Goal: Contribute content: Contribute content

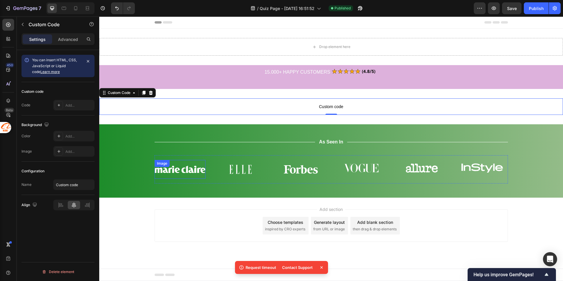
click at [171, 171] on img at bounding box center [180, 169] width 51 height 19
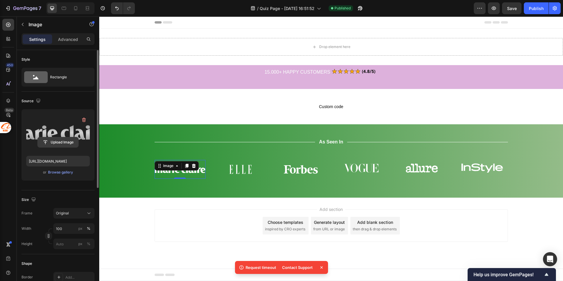
click at [54, 141] on input "file" at bounding box center [58, 142] width 41 height 10
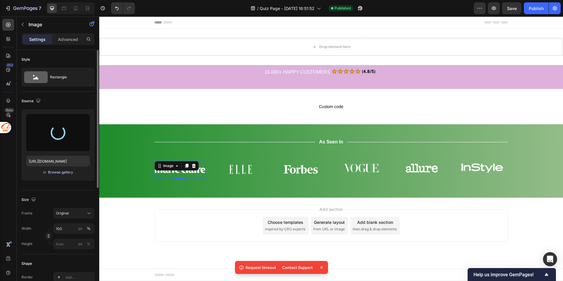
click at [61, 172] on div "Browse gallery" at bounding box center [60, 172] width 25 height 5
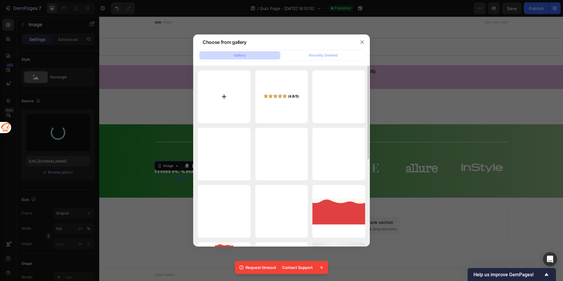
click at [235, 94] on input "file" at bounding box center [224, 96] width 53 height 53
type input "[URL][DOMAIN_NAME]"
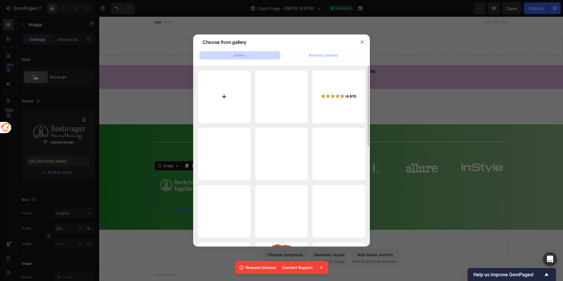
type input "C:\fakepath\2.png"
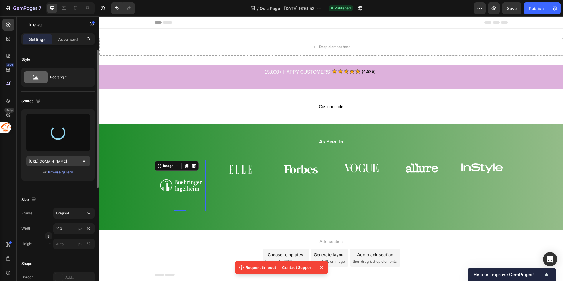
type input "[URL][DOMAIN_NAME]"
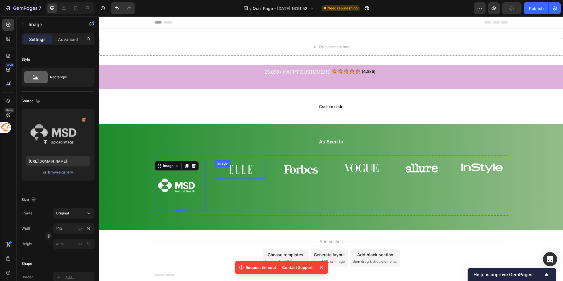
click at [245, 173] on img at bounding box center [240, 169] width 51 height 19
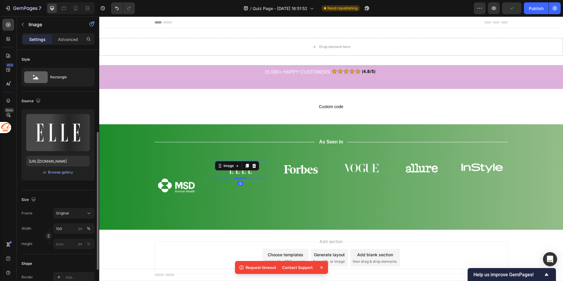
scroll to position [53, 0]
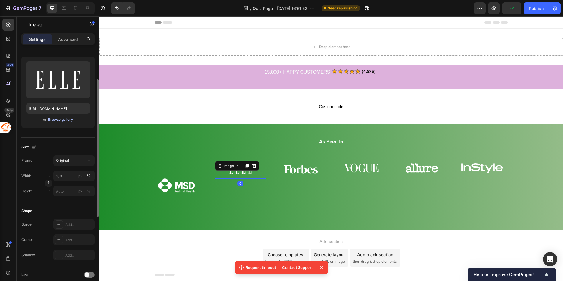
click at [57, 120] on div "Browse gallery" at bounding box center [60, 119] width 25 height 5
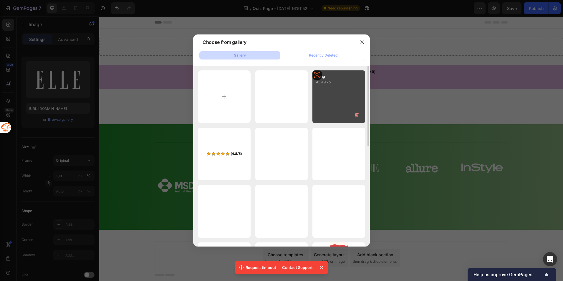
click at [335, 105] on div "1.png 45.49 kb" at bounding box center [338, 96] width 53 height 53
type input "[URL][DOMAIN_NAME]"
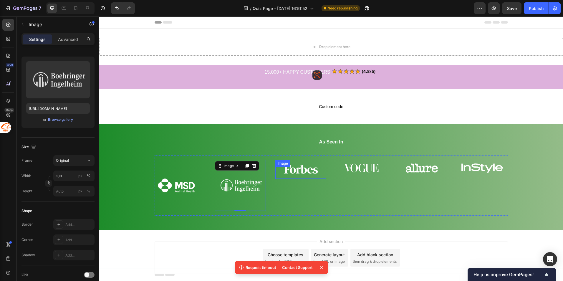
click at [302, 174] on img at bounding box center [300, 169] width 51 height 19
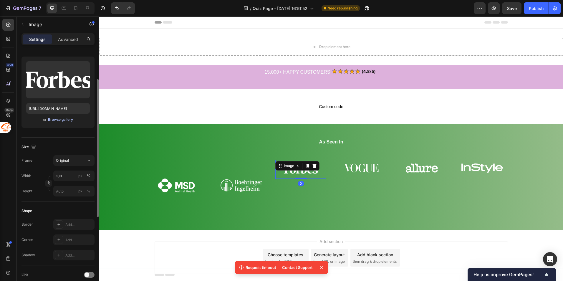
click at [68, 119] on div "Browse gallery" at bounding box center [60, 119] width 25 height 5
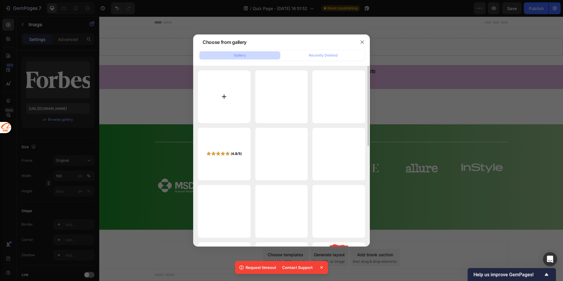
click at [237, 101] on input "file" at bounding box center [224, 96] width 53 height 53
type input "C:\fakepath\3.png"
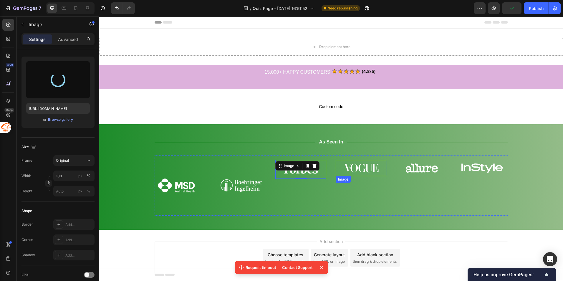
type input "[URL][DOMAIN_NAME]"
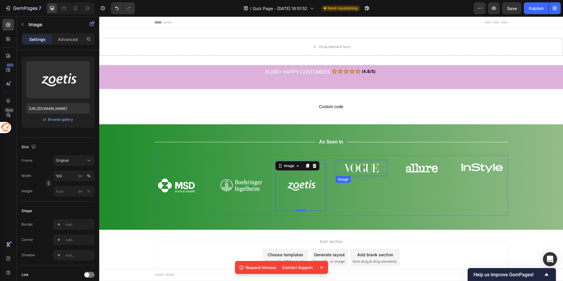
click at [364, 171] on img at bounding box center [361, 168] width 51 height 16
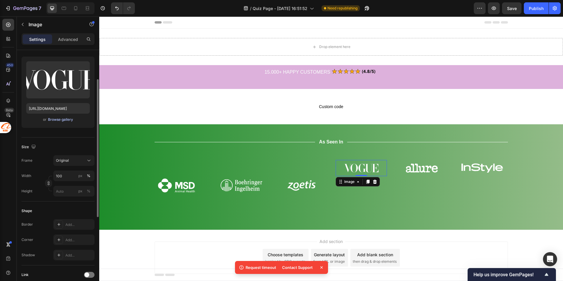
click at [61, 119] on div "Browse gallery" at bounding box center [60, 119] width 25 height 5
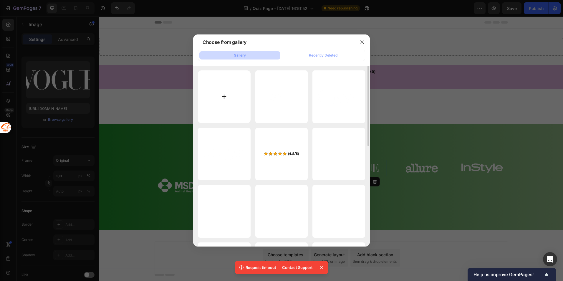
click at [232, 95] on input "file" at bounding box center [224, 96] width 53 height 53
type input "C:\fakepath\4.png"
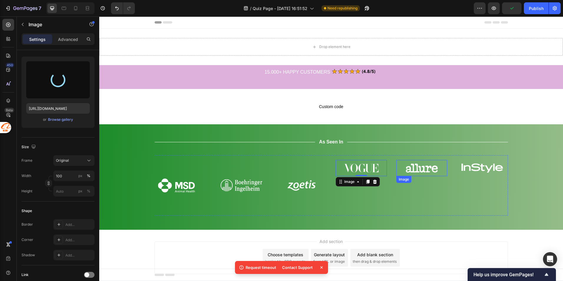
type input "[URL][DOMAIN_NAME]"
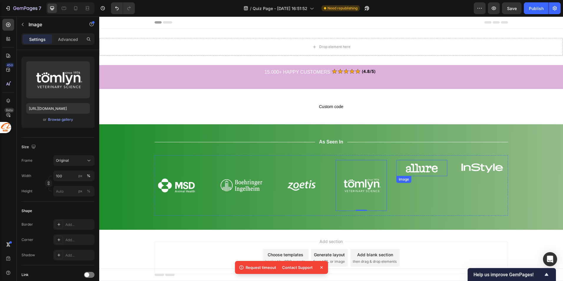
click at [425, 171] on img at bounding box center [421, 168] width 51 height 16
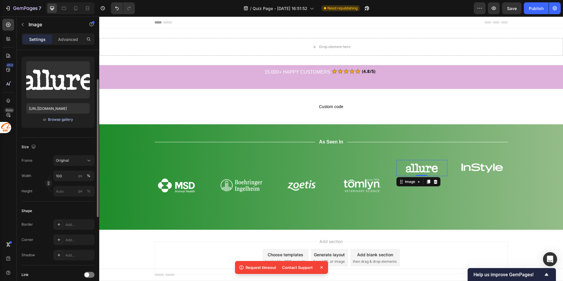
click at [48, 121] on div "Browse gallery" at bounding box center [60, 119] width 25 height 5
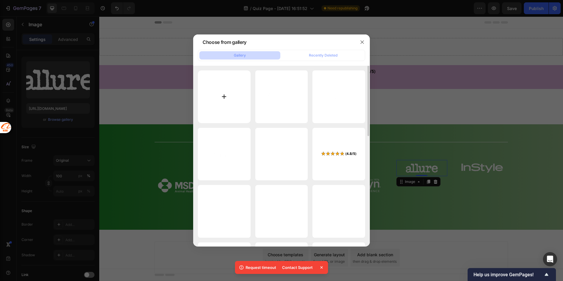
click at [235, 98] on input "file" at bounding box center [224, 96] width 53 height 53
type input "C:\fakepath\5.png"
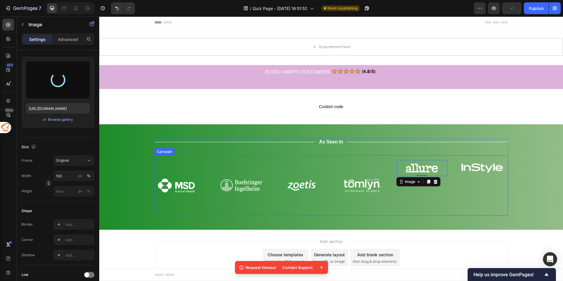
type input "[URL][DOMAIN_NAME]"
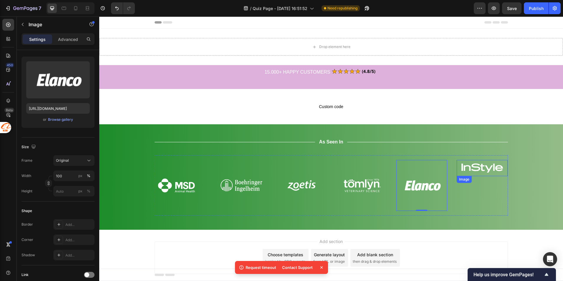
click at [487, 165] on img at bounding box center [482, 168] width 51 height 16
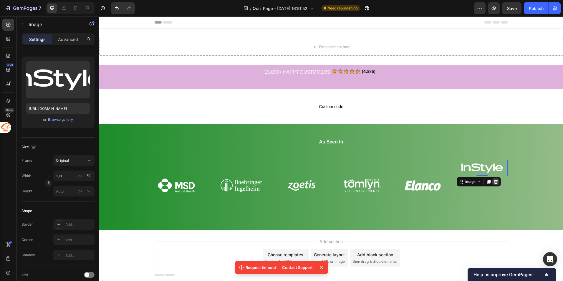
click at [494, 180] on icon at bounding box center [496, 182] width 4 height 4
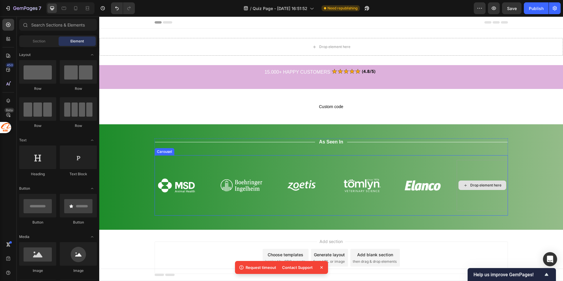
click at [484, 188] on div "Drop element here" at bounding box center [483, 185] width 48 height 9
click at [471, 169] on div "Drop element here" at bounding box center [482, 185] width 51 height 51
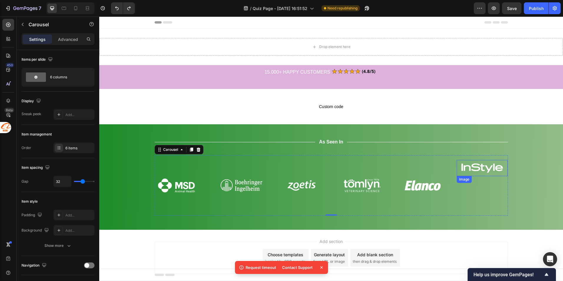
click at [480, 171] on img at bounding box center [482, 168] width 51 height 16
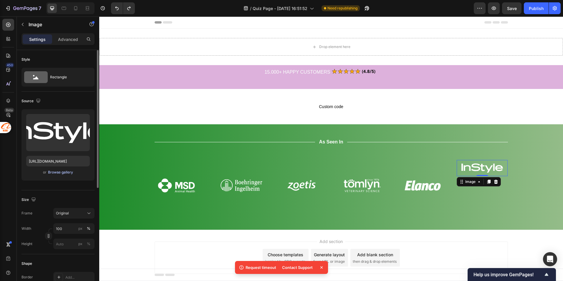
click at [65, 174] on div "Browse gallery" at bounding box center [60, 172] width 25 height 5
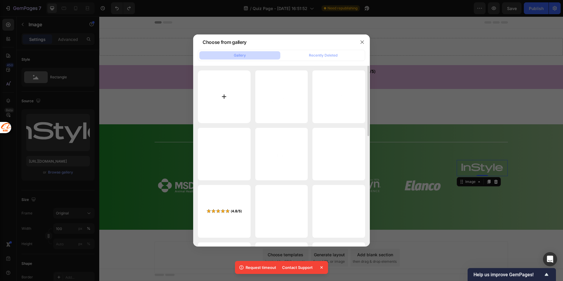
click at [215, 93] on input "file" at bounding box center [224, 96] width 53 height 53
type input "C:\fakepath\20250926-171801.png"
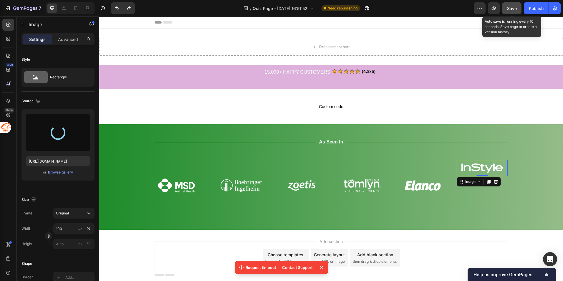
type input "[URL][DOMAIN_NAME]"
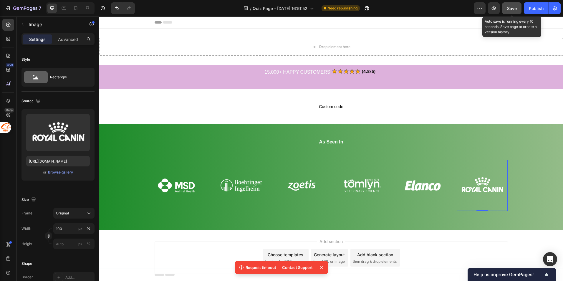
click at [510, 9] on span "Save" at bounding box center [512, 8] width 10 height 5
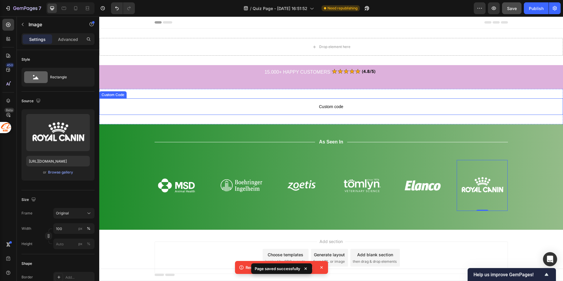
click at [353, 112] on p "Custom code" at bounding box center [331, 106] width 464 height 16
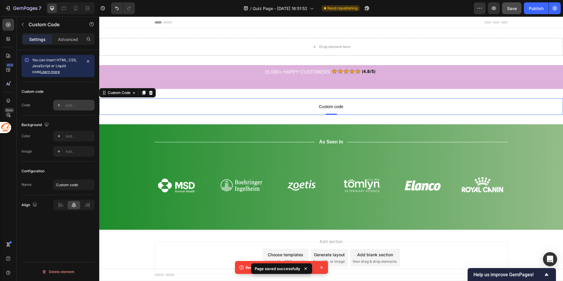
click at [72, 107] on div "Add..." at bounding box center [79, 105] width 28 height 5
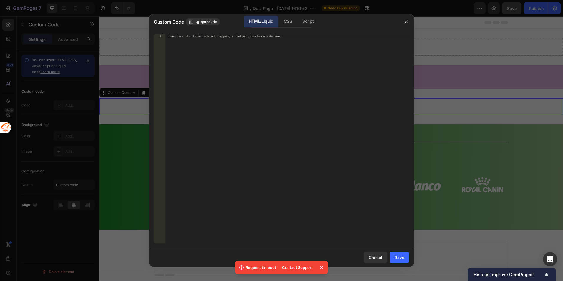
click at [191, 39] on div "Insert the custom Liquid code, add snippets, or third-party installation code h…" at bounding box center [288, 142] width 244 height 217
paste textarea "<div data-pickzen-code="W0Gayk8qD0j" data-display="embed" data-width="100%" dat…"
type textarea "<div data-pickzen-code="W0Gayk8qD0j" data-display="embed" data-width="100%" dat…"
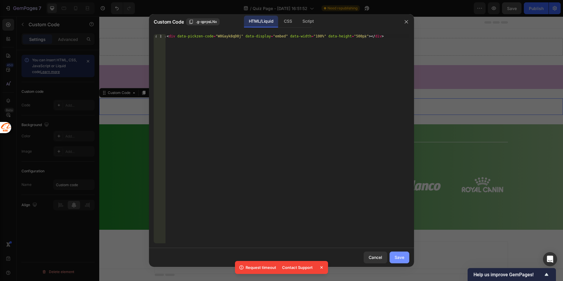
click at [399, 260] on div "Save" at bounding box center [400, 257] width 10 height 6
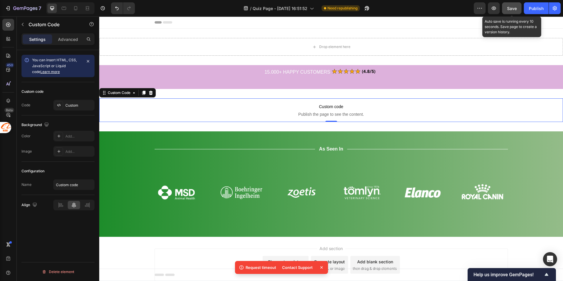
click at [511, 6] on span "Save" at bounding box center [512, 8] width 10 height 5
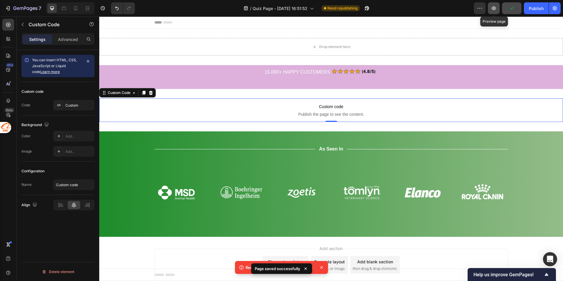
click at [496, 11] on icon "button" at bounding box center [494, 8] width 6 height 6
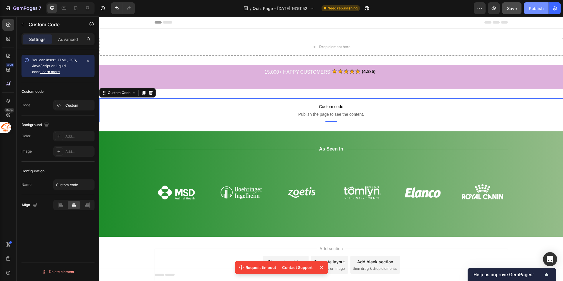
click at [538, 10] on div "Publish" at bounding box center [536, 8] width 15 height 6
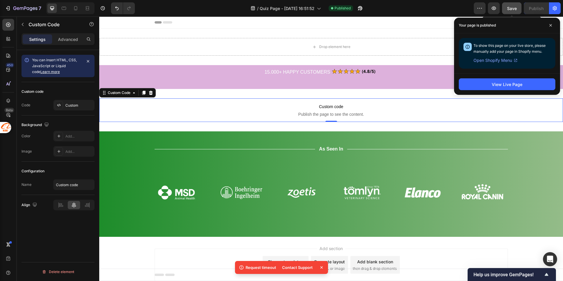
click at [517, 8] on span "Save" at bounding box center [512, 8] width 10 height 5
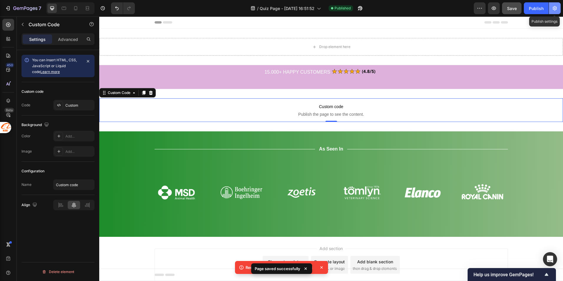
click at [554, 8] on icon "button" at bounding box center [555, 8] width 6 height 6
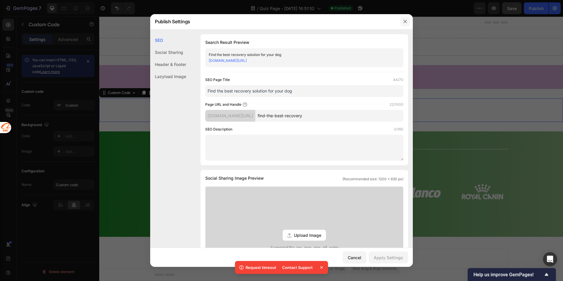
drag, startPoint x: 306, startPoint y: 6, endPoint x: 405, endPoint y: 22, distance: 100.3
click at [405, 22] on icon "button" at bounding box center [405, 21] width 5 height 5
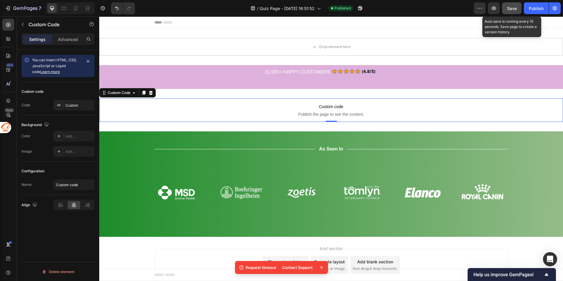
click at [513, 9] on span "Save" at bounding box center [512, 8] width 10 height 5
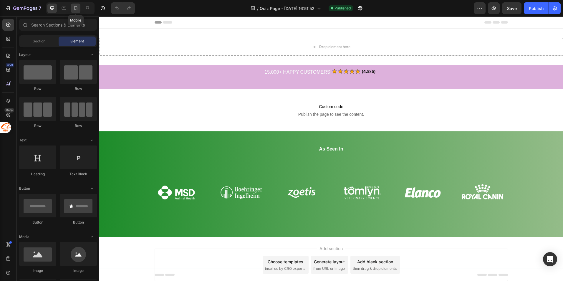
click at [77, 4] on div at bounding box center [75, 8] width 9 height 9
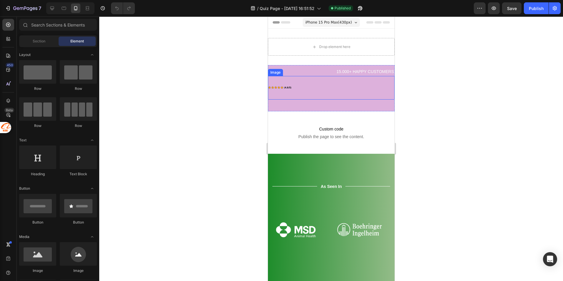
click at [341, 82] on div at bounding box center [331, 88] width 127 height 24
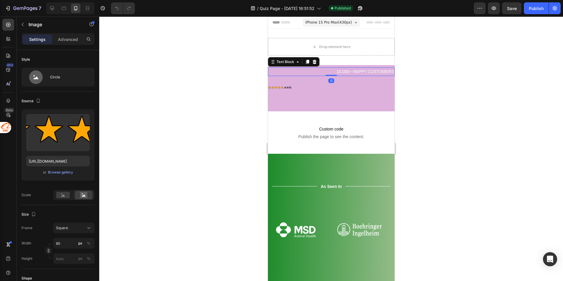
click at [336, 72] on p "15.000+ HAPPY CUSTOMERS" at bounding box center [330, 71] width 125 height 7
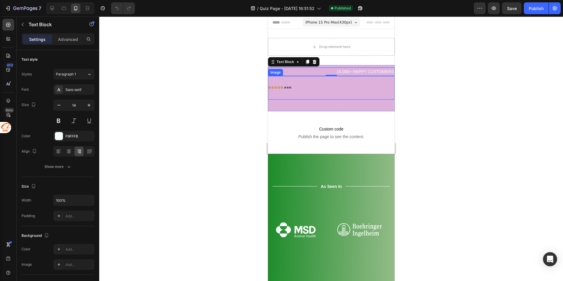
click at [316, 88] on div at bounding box center [331, 88] width 127 height 24
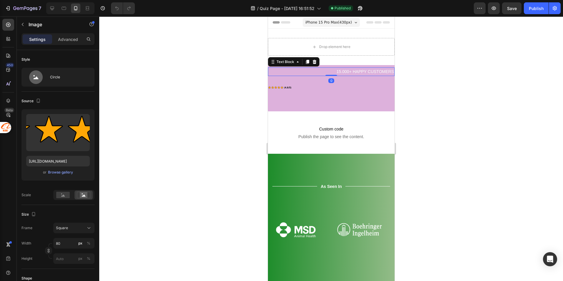
click at [355, 72] on p "15.000+ HAPPY CUSTOMERS" at bounding box center [330, 71] width 125 height 7
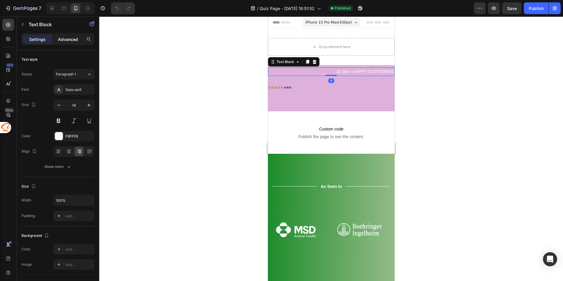
click at [77, 36] on p "Advanced" at bounding box center [68, 39] width 20 height 6
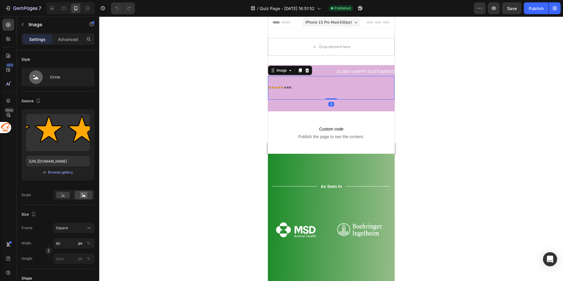
click at [322, 91] on div at bounding box center [331, 88] width 127 height 24
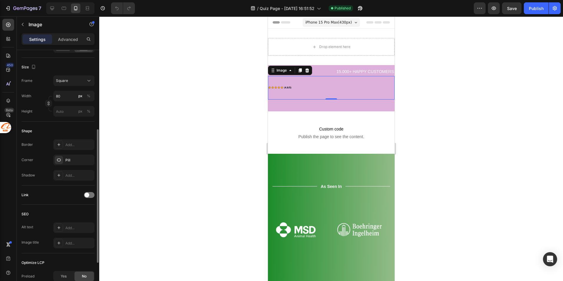
scroll to position [212, 0]
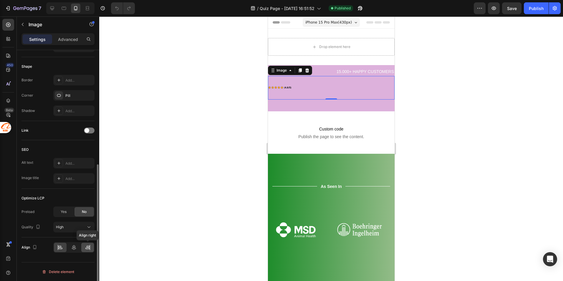
click at [87, 252] on div at bounding box center [87, 247] width 13 height 9
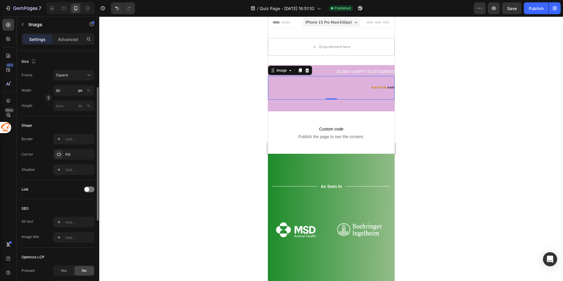
scroll to position [94, 0]
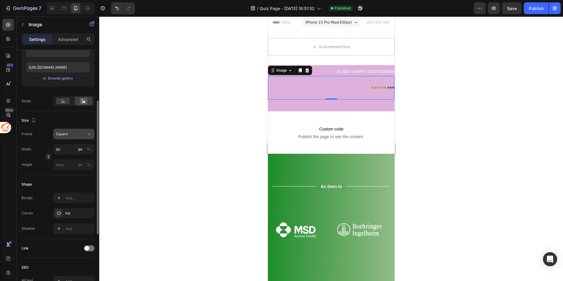
click at [67, 137] on span "Square" at bounding box center [62, 133] width 12 height 5
click at [6, 149] on div "450 Beta" at bounding box center [8, 129] width 12 height 220
click at [65, 9] on icon at bounding box center [64, 8] width 4 height 3
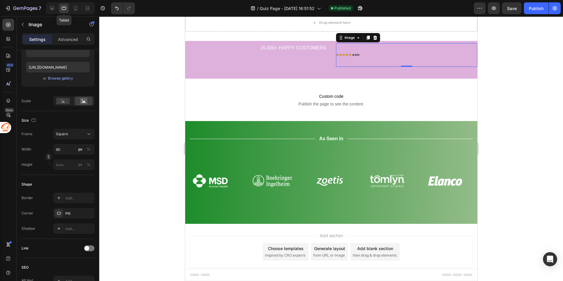
scroll to position [30, 0]
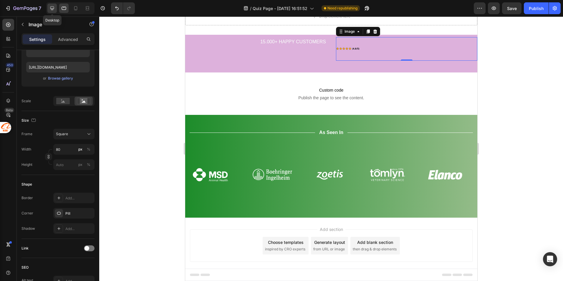
click at [54, 8] on icon at bounding box center [52, 8] width 4 height 4
type input "150"
type input "30"
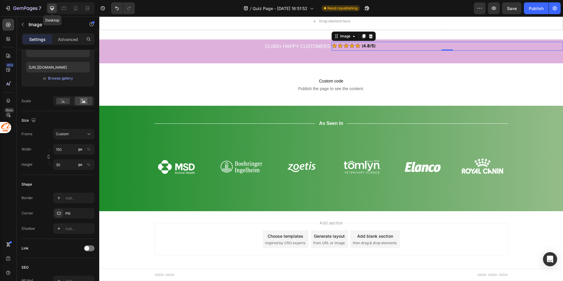
scroll to position [28, 0]
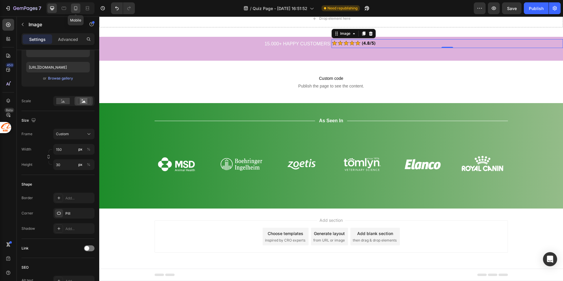
click at [75, 9] on icon at bounding box center [76, 8] width 6 height 6
type input "80"
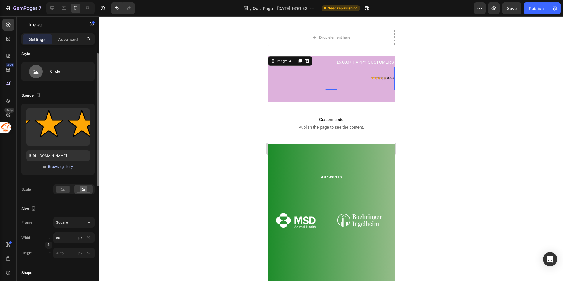
scroll to position [65, 0]
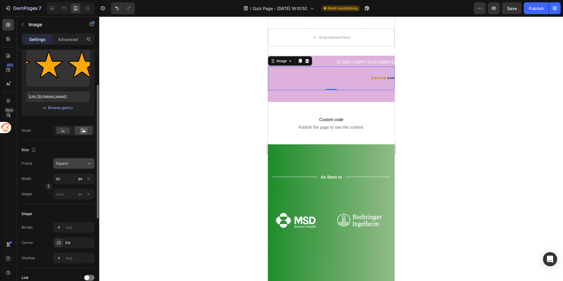
click at [72, 166] on div "Square" at bounding box center [70, 163] width 29 height 5
click at [72, 164] on div "Square" at bounding box center [70, 163] width 29 height 5
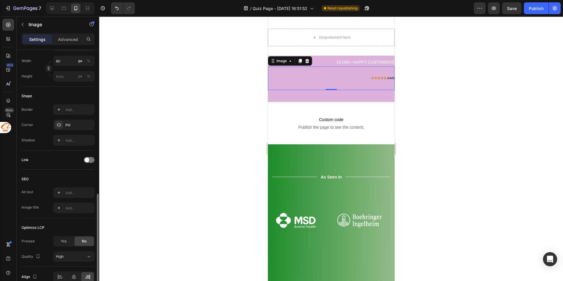
scroll to position [212, 0]
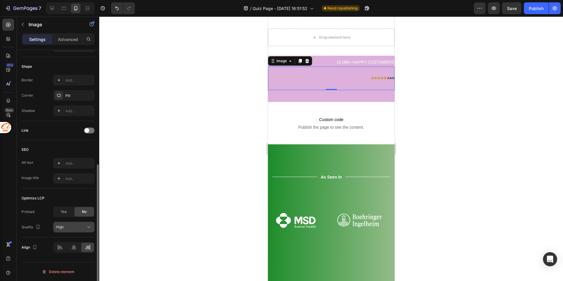
click at [73, 229] on div "High" at bounding box center [71, 226] width 30 height 5
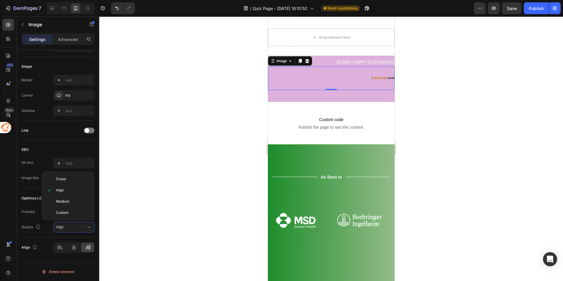
click at [15, 204] on div "450 Beta" at bounding box center [8, 148] width 17 height 264
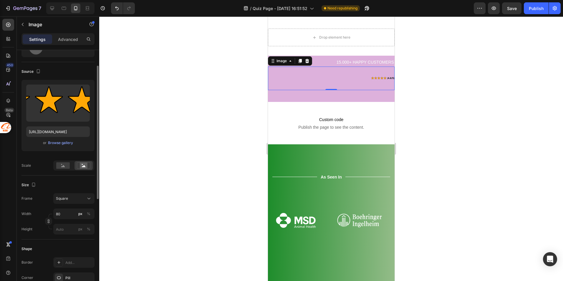
scroll to position [59, 0]
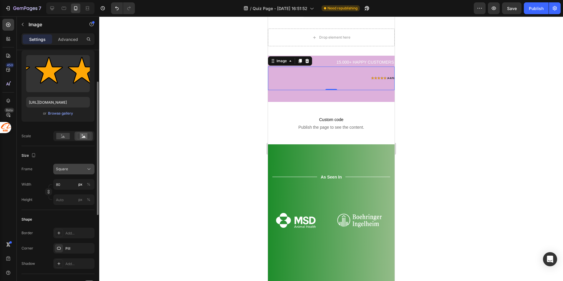
click at [69, 172] on div "Square" at bounding box center [70, 168] width 29 height 5
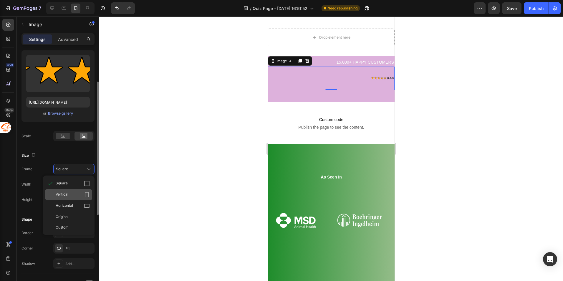
click at [61, 193] on span "Vertical" at bounding box center [62, 195] width 13 height 6
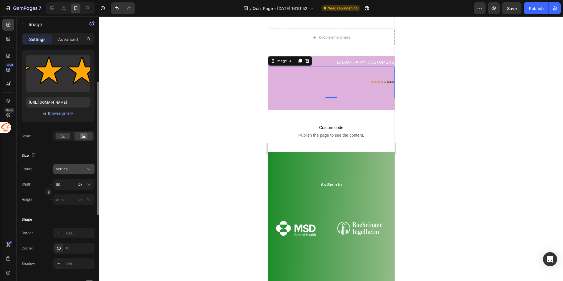
click at [65, 168] on span "Vertical" at bounding box center [62, 168] width 13 height 5
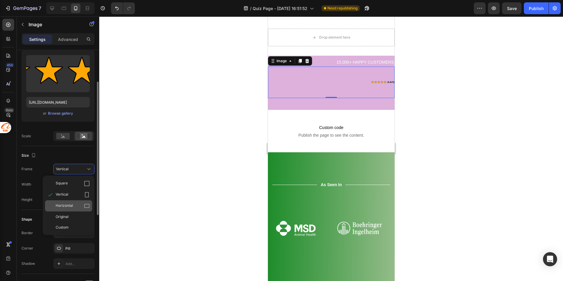
click at [65, 206] on span "Horizontal" at bounding box center [64, 206] width 17 height 6
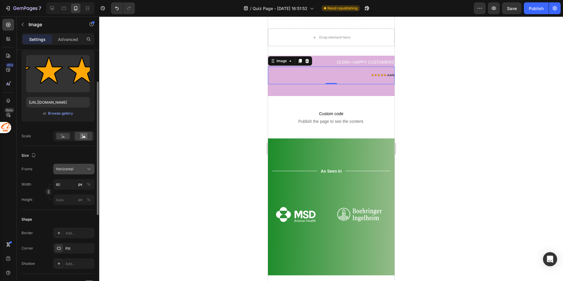
click at [71, 169] on span "Horizontal" at bounding box center [64, 168] width 17 height 5
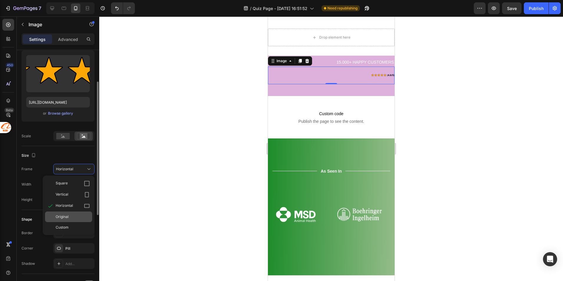
click at [64, 215] on span "Original" at bounding box center [62, 216] width 13 height 5
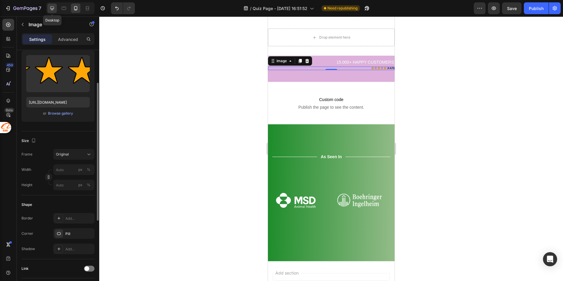
click at [52, 7] on icon at bounding box center [52, 8] width 6 height 6
type input "150"
type input "30"
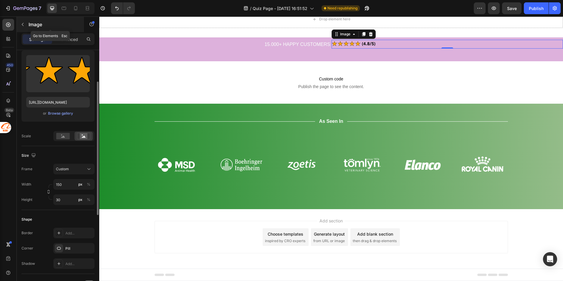
scroll to position [28, 0]
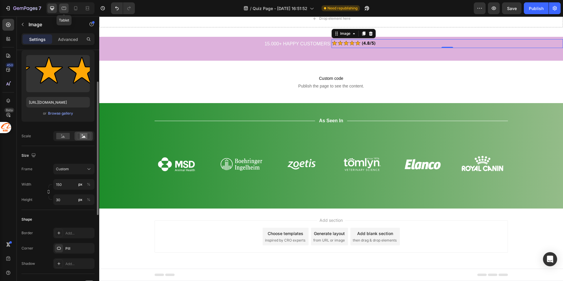
click at [64, 6] on icon at bounding box center [64, 8] width 6 height 6
type input "80"
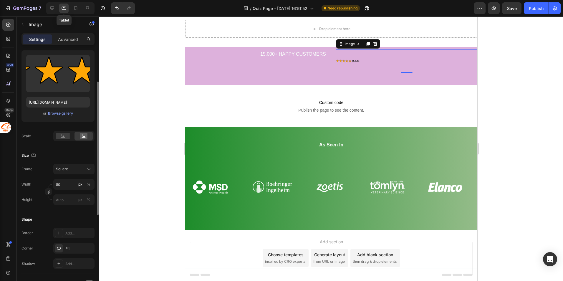
scroll to position [30, 0]
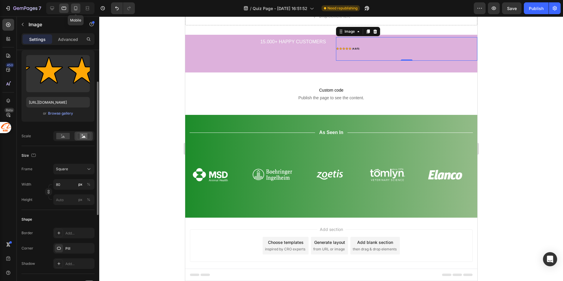
click at [77, 12] on div at bounding box center [75, 8] width 9 height 9
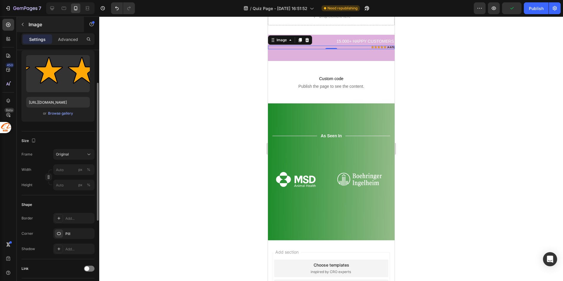
scroll to position [39, 0]
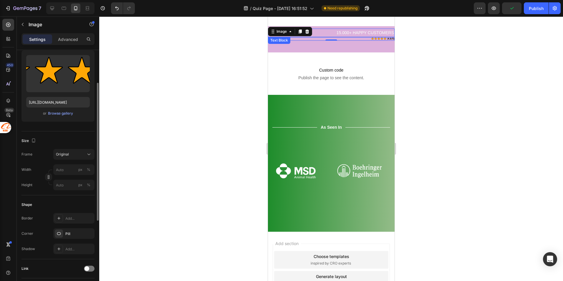
click at [376, 32] on p "15.000+ HAPPY CUSTOMERS" at bounding box center [330, 32] width 125 height 7
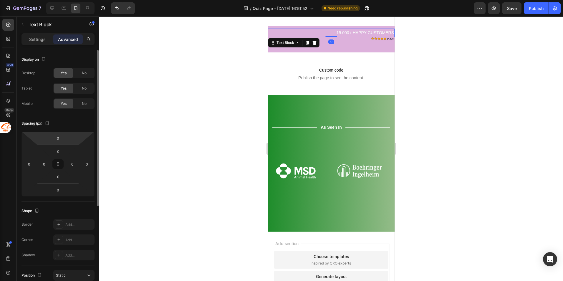
scroll to position [145, 0]
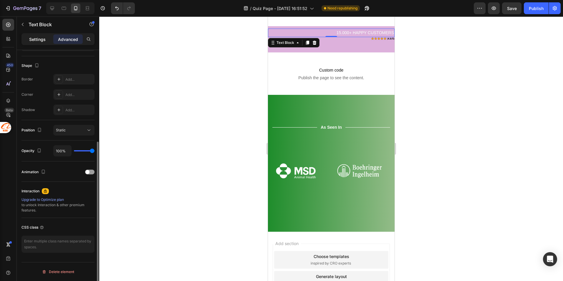
click at [42, 39] on p "Settings" at bounding box center [37, 39] width 16 height 6
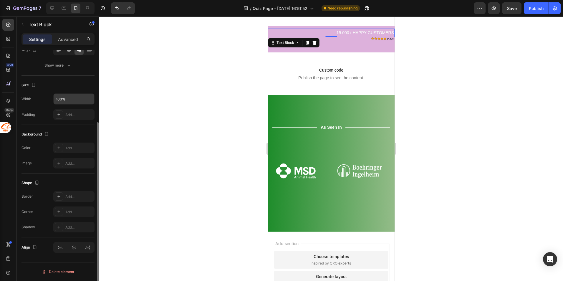
scroll to position [0, 0]
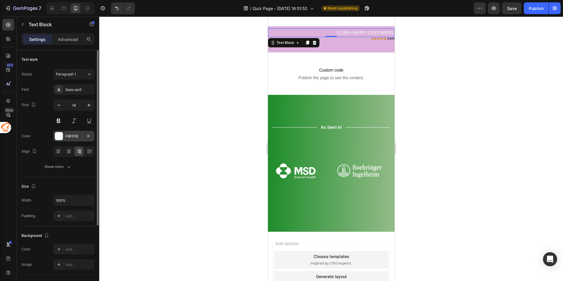
click at [67, 136] on div "F9FFFB" at bounding box center [73, 136] width 17 height 5
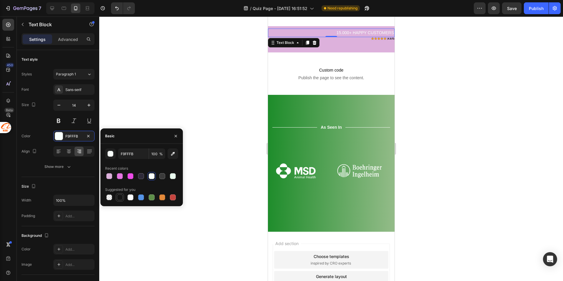
click at [122, 197] on div at bounding box center [120, 197] width 6 height 6
type input "151515"
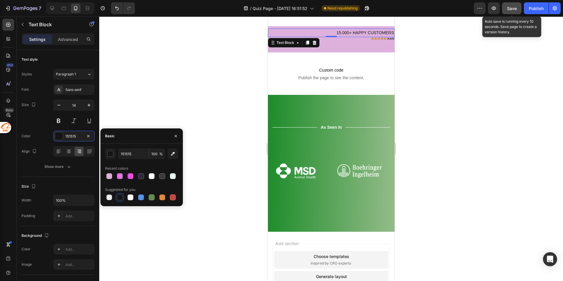
click at [509, 9] on span "Save" at bounding box center [512, 8] width 10 height 5
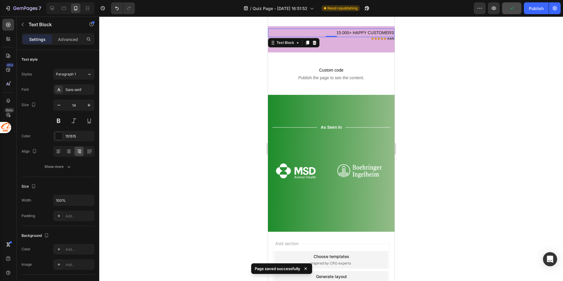
click at [443, 9] on div "/ Quiz Page - Sep 26, 16:51:52 Need republishing" at bounding box center [307, 8] width 334 height 12
click at [348, 113] on div "Title Line As Seen In Text Block Title Line Row Image Image Image Image Image I…" at bounding box center [331, 163] width 127 height 137
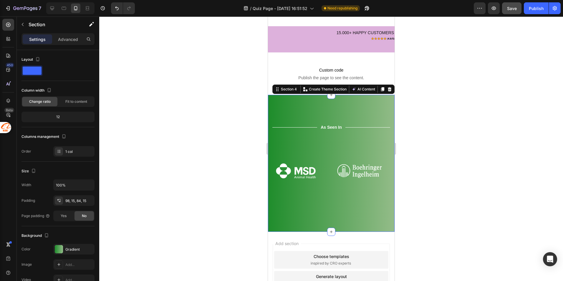
click at [67, 119] on div "12" at bounding box center [58, 117] width 71 height 8
click at [59, 118] on div "12" at bounding box center [58, 117] width 71 height 8
click at [59, 117] on div "12" at bounding box center [58, 117] width 71 height 8
click at [69, 42] on p "Advanced" at bounding box center [68, 39] width 20 height 6
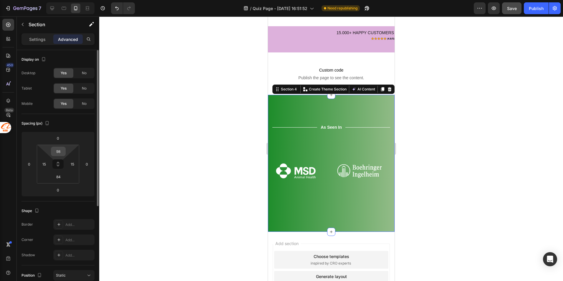
click at [60, 151] on input "98" at bounding box center [58, 151] width 12 height 9
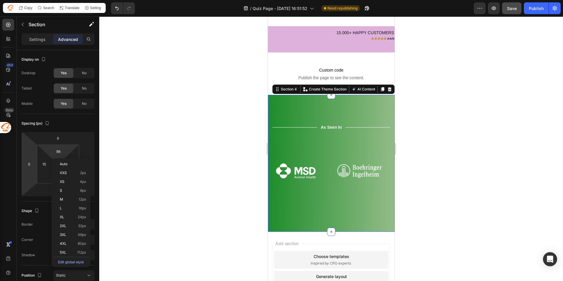
click at [169, 11] on div "/ Quiz Page - Sep 26, 16:51:52 Need republishing" at bounding box center [307, 8] width 334 height 12
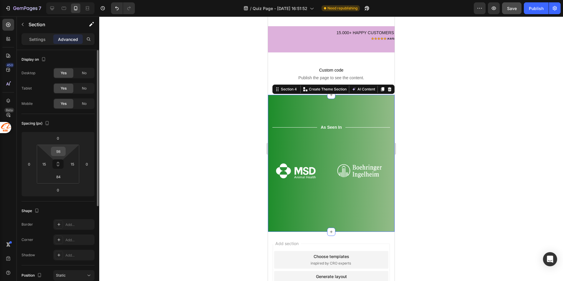
click at [58, 152] on input "98" at bounding box center [58, 151] width 12 height 9
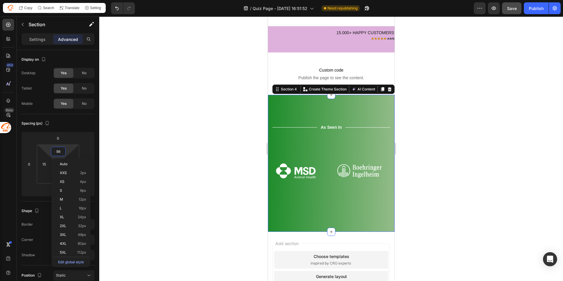
click at [14, 180] on div "450 Beta" at bounding box center [8, 148] width 17 height 264
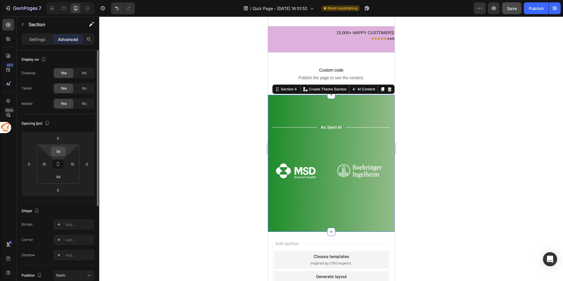
click at [59, 152] on input "98" at bounding box center [58, 151] width 12 height 9
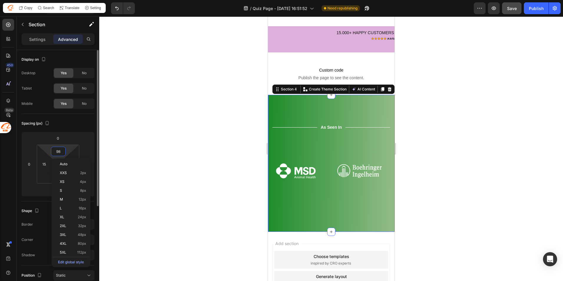
click at [59, 152] on input "98" at bounding box center [58, 151] width 12 height 9
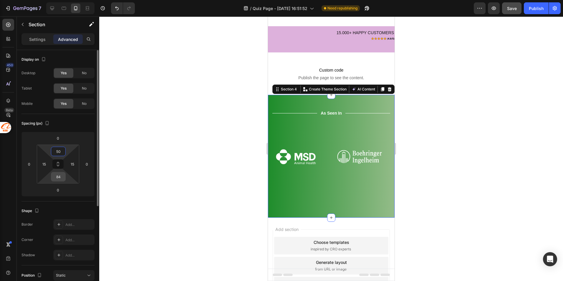
type input "50"
click at [59, 181] on input "84" at bounding box center [58, 176] width 12 height 9
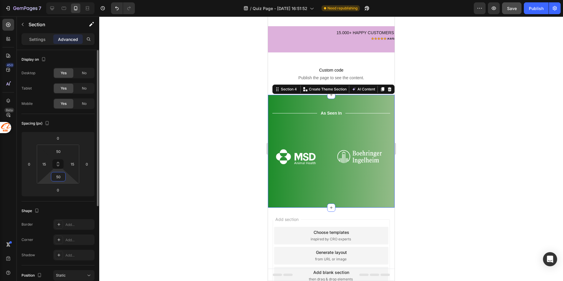
click at [59, 179] on input "50" at bounding box center [58, 176] width 12 height 9
click at [59, 177] on input "50" at bounding box center [58, 176] width 12 height 9
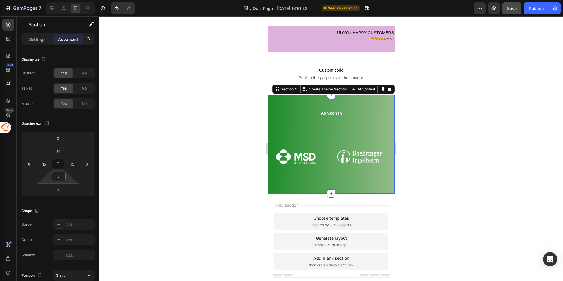
type input "2"
click at [13, 172] on div "450 Beta" at bounding box center [8, 129] width 12 height 220
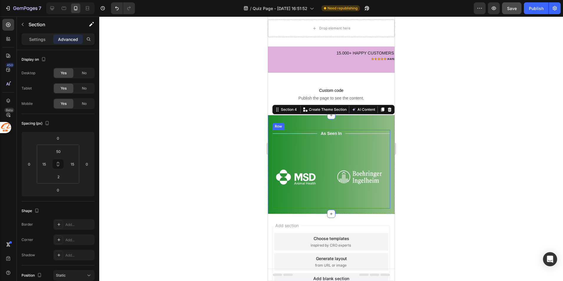
scroll to position [9, 0]
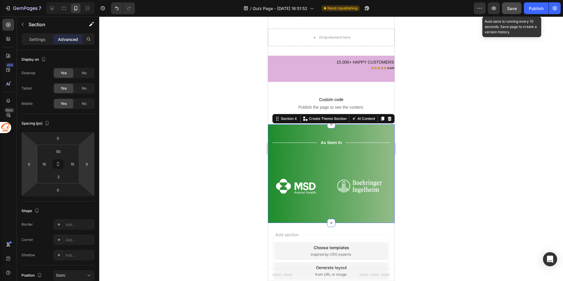
click at [513, 7] on span "Save" at bounding box center [512, 8] width 10 height 5
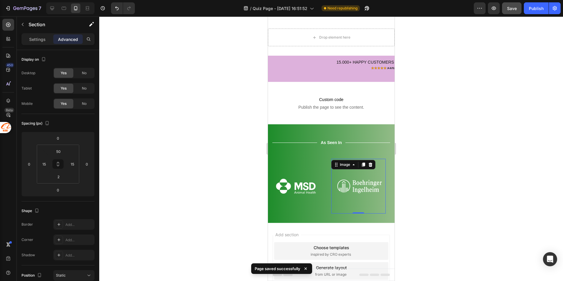
click at [337, 159] on div "Image 0" at bounding box center [358, 186] width 55 height 55
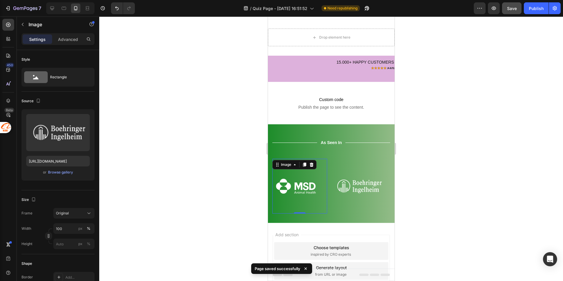
click at [321, 162] on img at bounding box center [299, 186] width 55 height 55
click at [330, 158] on div "Image 0 Image Image Image Image Image Carousel" at bounding box center [331, 186] width 118 height 63
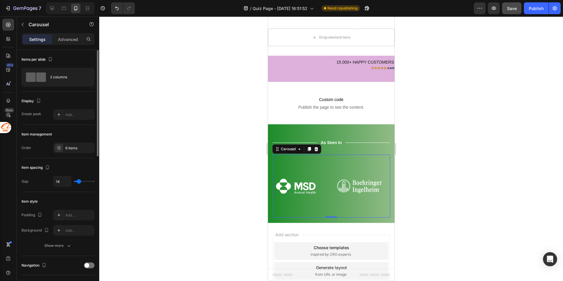
click at [77, 181] on input "range" at bounding box center [84, 181] width 21 height 1
type input "3"
type input "0"
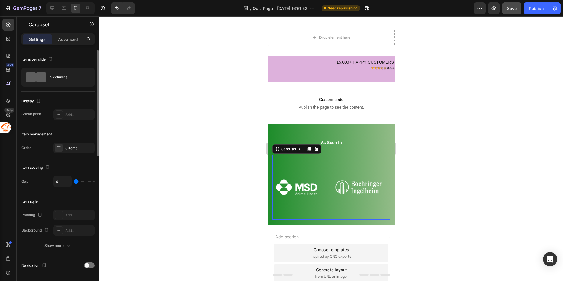
type input "12"
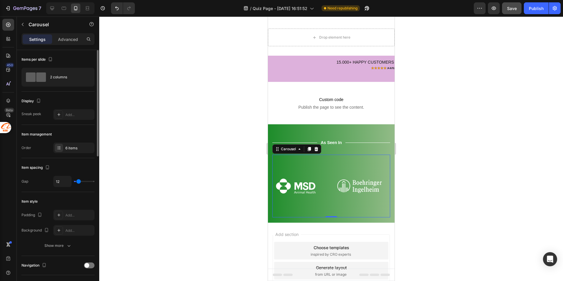
type input "15"
type input "16"
type input "18"
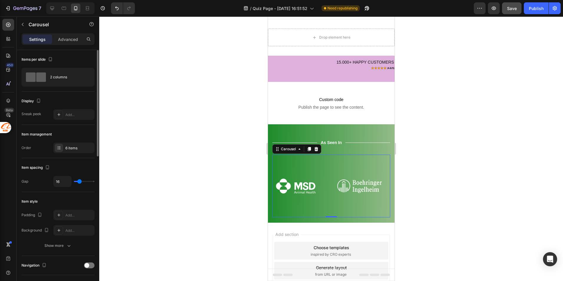
type input "18"
type input "19"
type input "21"
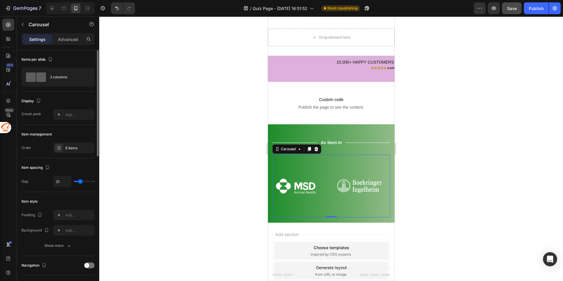
type input "22"
type input "7"
type input "3"
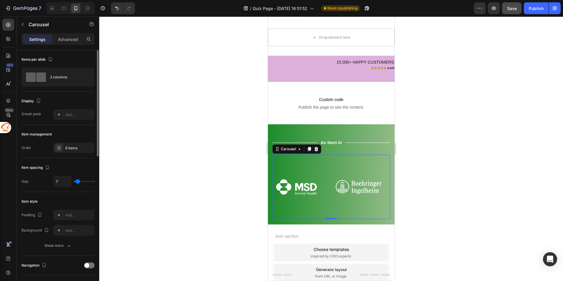
type input "3"
type input "1"
type input "0"
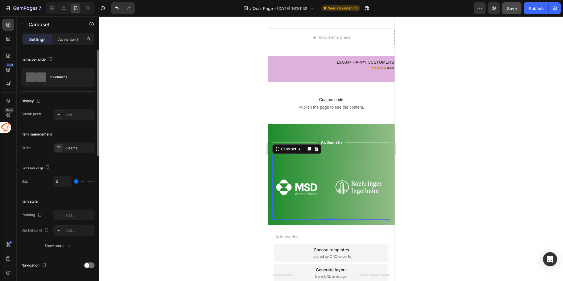
type input "6"
type input "7"
type input "9"
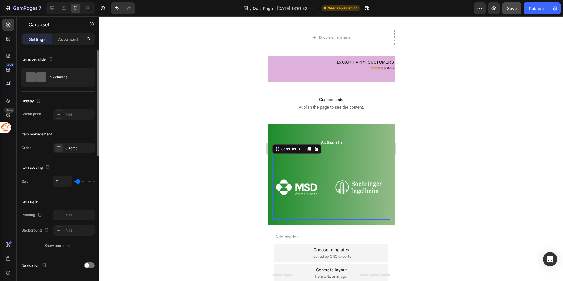
type input "9"
type input "10"
click at [78, 182] on input "range" at bounding box center [84, 181] width 21 height 1
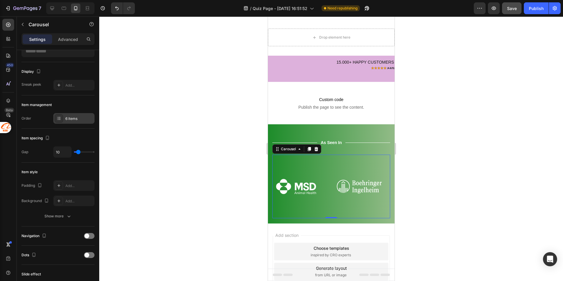
click at [67, 119] on div "6 items" at bounding box center [79, 118] width 28 height 5
click at [12, 148] on div "450 Beta" at bounding box center [8, 129] width 12 height 220
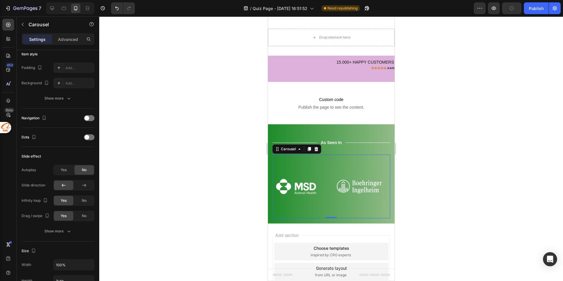
scroll to position [0, 0]
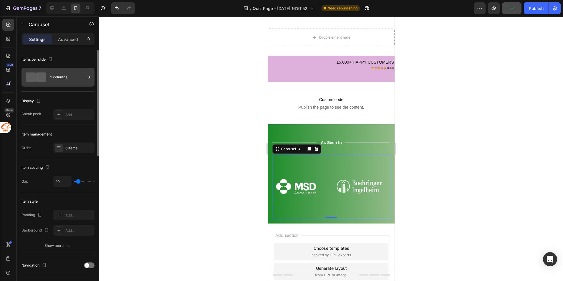
click at [59, 81] on div "2 columns" at bounding box center [68, 77] width 36 height 14
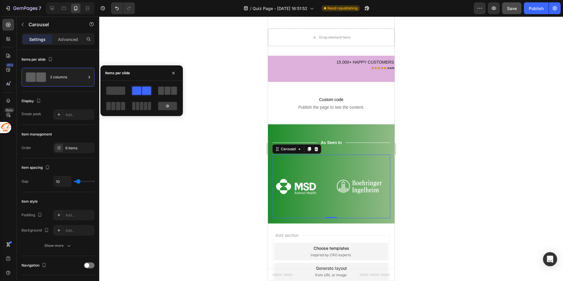
click at [159, 91] on span at bounding box center [161, 91] width 6 height 8
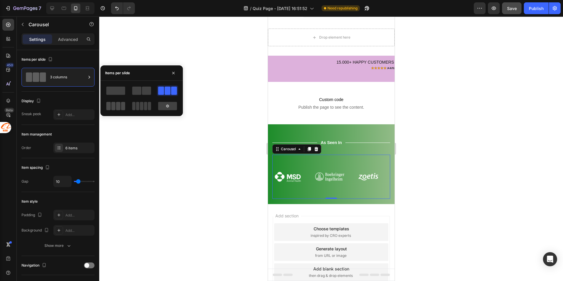
click at [120, 104] on span at bounding box center [118, 106] width 4 height 8
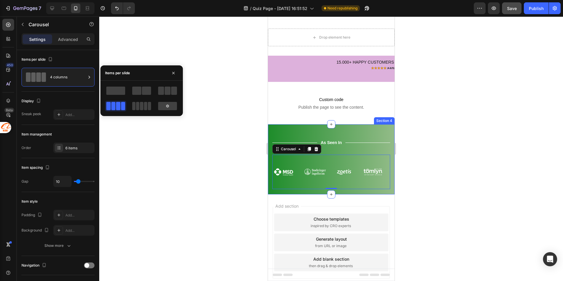
click at [302, 130] on div "Title Line As Seen In Text Block Title Line Row Image Image Image Image Image I…" at bounding box center [331, 159] width 127 height 70
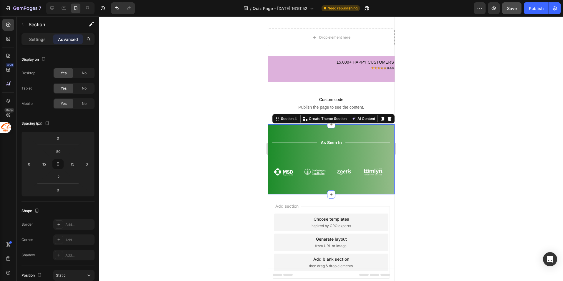
click at [300, 135] on div "Title Line As Seen In Text Block Title Line Row Image Image Image Image Image I…" at bounding box center [331, 159] width 127 height 70
click at [60, 153] on input "50" at bounding box center [58, 151] width 12 height 9
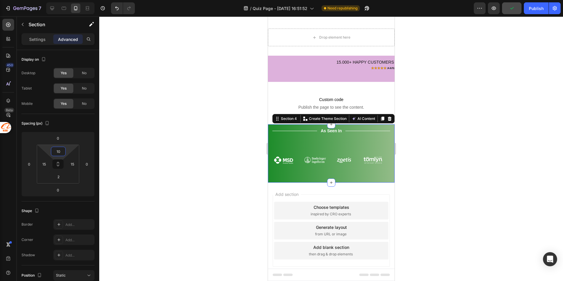
type input "10"
click at [8, 173] on div "450 Beta" at bounding box center [8, 129] width 12 height 220
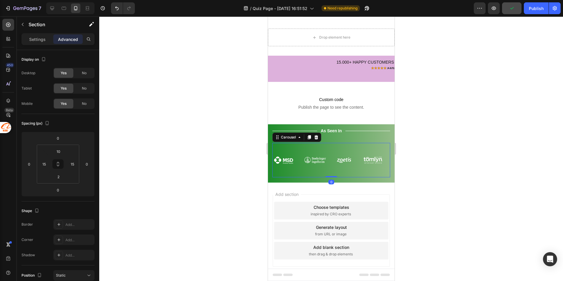
click at [335, 145] on div "Image Image Image Image Image Image Carousel 0" at bounding box center [331, 160] width 118 height 34
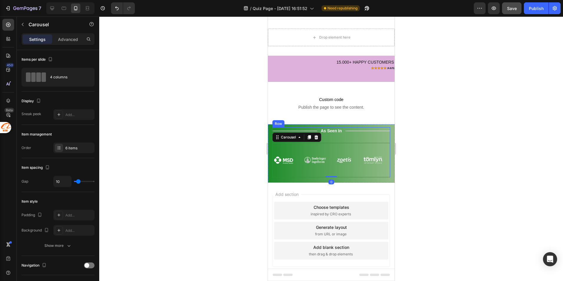
click at [338, 139] on div "Title Line As Seen In Text Block Title Line Row Image Image Image Image Image I…" at bounding box center [331, 152] width 118 height 50
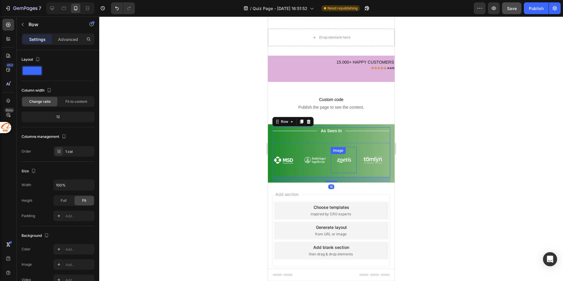
click at [335, 148] on div "Image" at bounding box center [343, 160] width 26 height 26
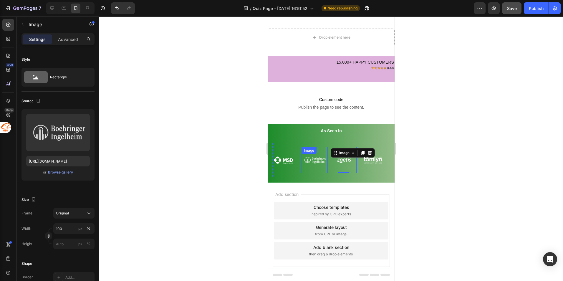
click at [323, 149] on div "Image" at bounding box center [314, 160] width 26 height 26
click at [298, 145] on div "Image Image 0 Image Image Image Image Carousel" at bounding box center [331, 160] width 118 height 34
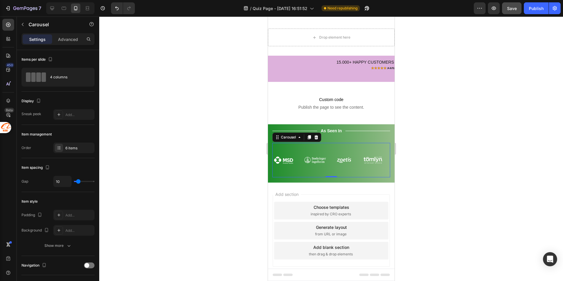
click at [441, 9] on div "/ Quiz Page - Sep 26, 16:51:52 Need republishing" at bounding box center [307, 8] width 334 height 12
click at [514, 9] on span "Save" at bounding box center [512, 8] width 10 height 5
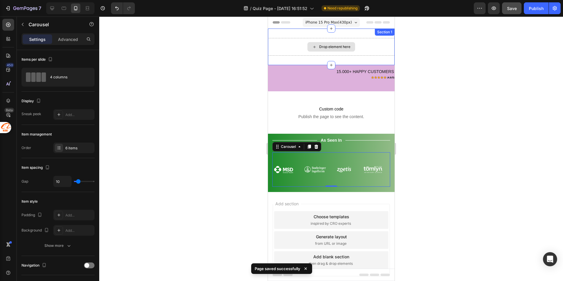
click at [367, 49] on div "Drop element here" at bounding box center [331, 47] width 127 height 18
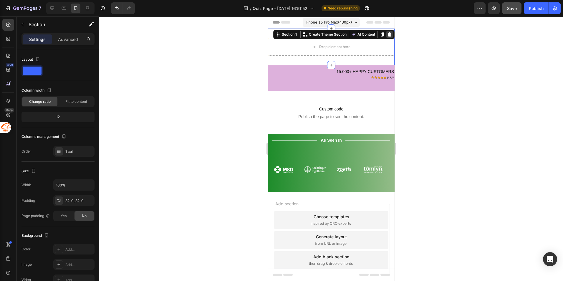
click at [388, 35] on icon at bounding box center [390, 34] width 4 height 4
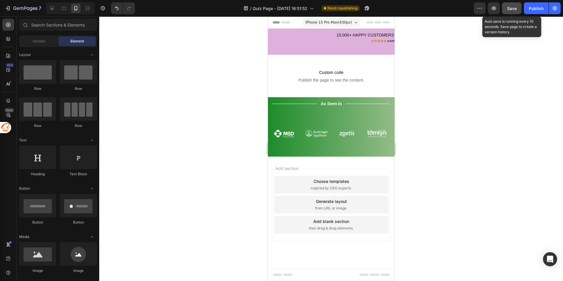
click at [511, 8] on span "Save" at bounding box center [512, 8] width 10 height 5
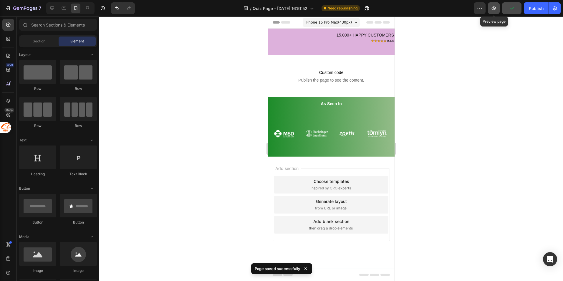
click at [493, 8] on icon "button" at bounding box center [494, 8] width 6 height 6
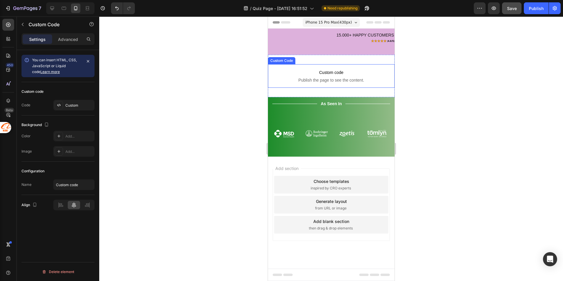
click at [335, 81] on span "Publish the page to see the content." at bounding box center [331, 80] width 127 height 6
click at [80, 106] on div "Custom" at bounding box center [79, 105] width 28 height 5
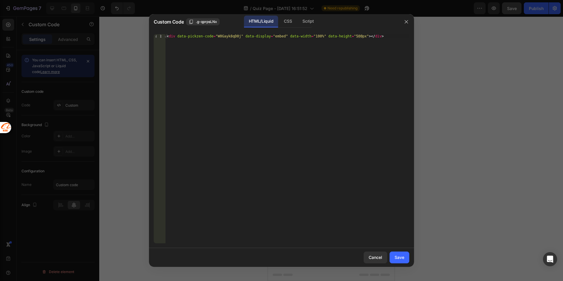
click at [252, 38] on div "< div data-pickzen-code = "W0Gayk8qD0j" data-display = "embed" data-width = "10…" at bounding box center [288, 142] width 244 height 217
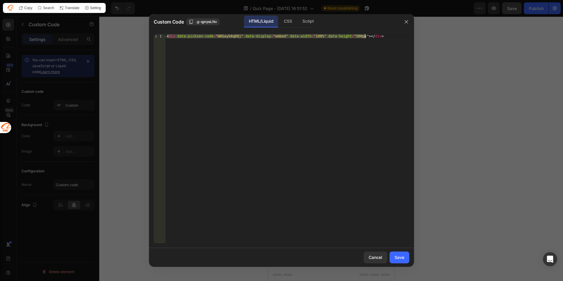
paste textarea "data-expand="1" data-close="light""
type textarea "<div data-pickzen-code="W0Gayk8qD0j" data-display="embed" data-width="100%" dat…"
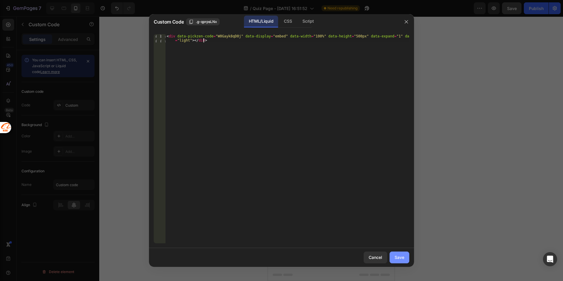
click at [398, 257] on div "Save" at bounding box center [400, 257] width 10 height 6
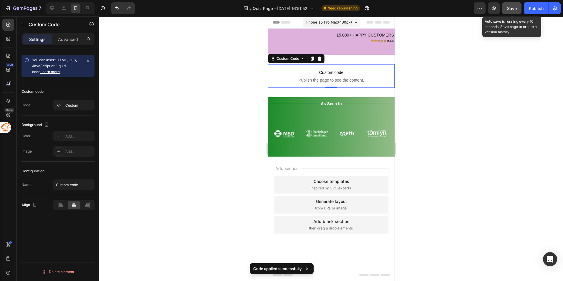
click at [514, 13] on button "Save" at bounding box center [511, 8] width 19 height 12
click at [502, 8] on button "Save" at bounding box center [511, 8] width 19 height 12
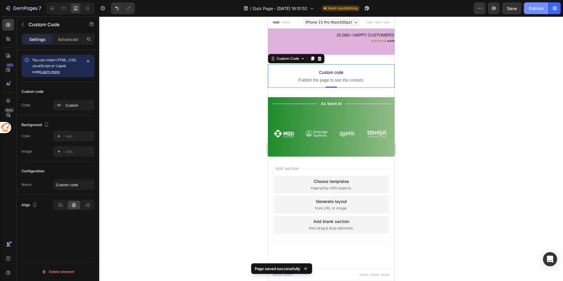
click at [535, 7] on div "Publish" at bounding box center [536, 8] width 15 height 6
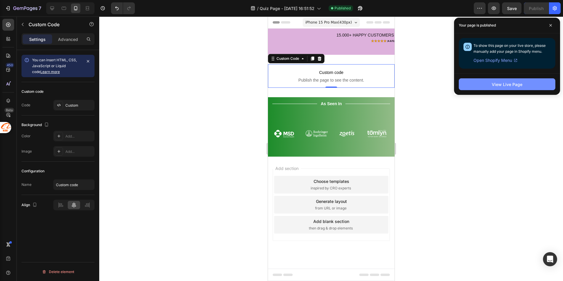
click at [502, 85] on div "View Live Page" at bounding box center [507, 84] width 31 height 6
